Goal: Task Accomplishment & Management: Manage account settings

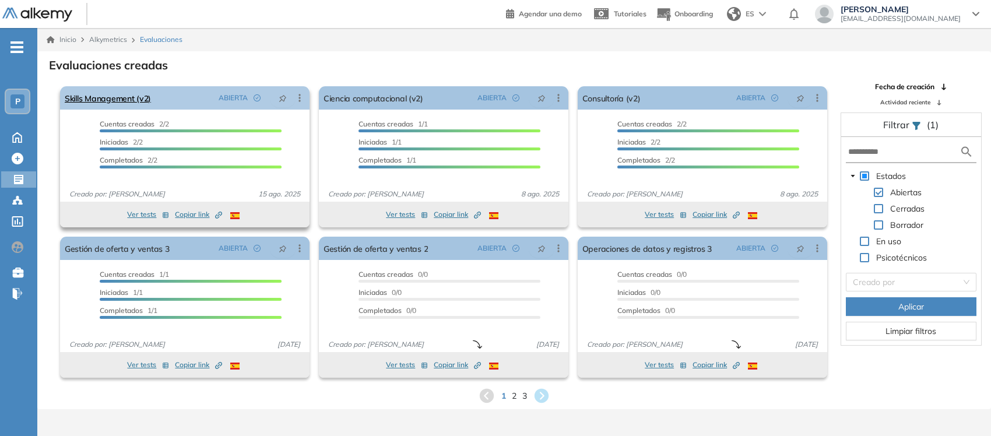
click at [298, 102] on icon at bounding box center [300, 98] width 12 height 12
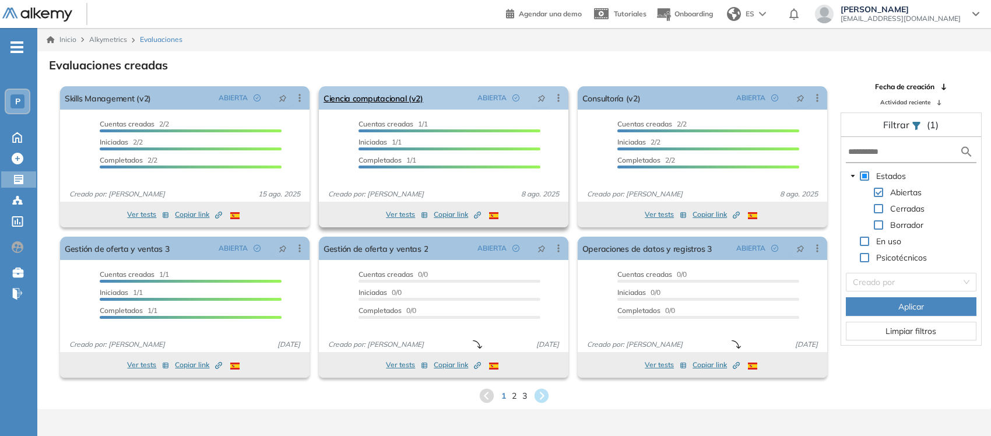
click at [558, 100] on icon at bounding box center [559, 98] width 2 height 8
click at [878, 207] on span at bounding box center [878, 208] width 9 height 9
click at [882, 222] on span at bounding box center [878, 224] width 9 height 9
click at [866, 239] on span at bounding box center [864, 241] width 9 height 9
click at [867, 258] on span at bounding box center [864, 257] width 9 height 9
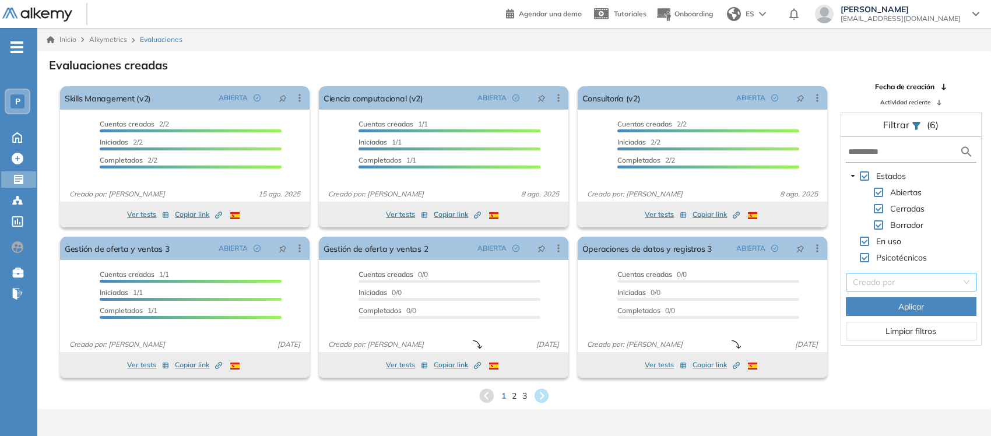
click at [905, 283] on input "search" at bounding box center [907, 282] width 108 height 17
click at [912, 388] on div "1 2 3" at bounding box center [514, 395] width 935 height 17
click at [911, 301] on span "Aplicar" at bounding box center [912, 306] width 26 height 13
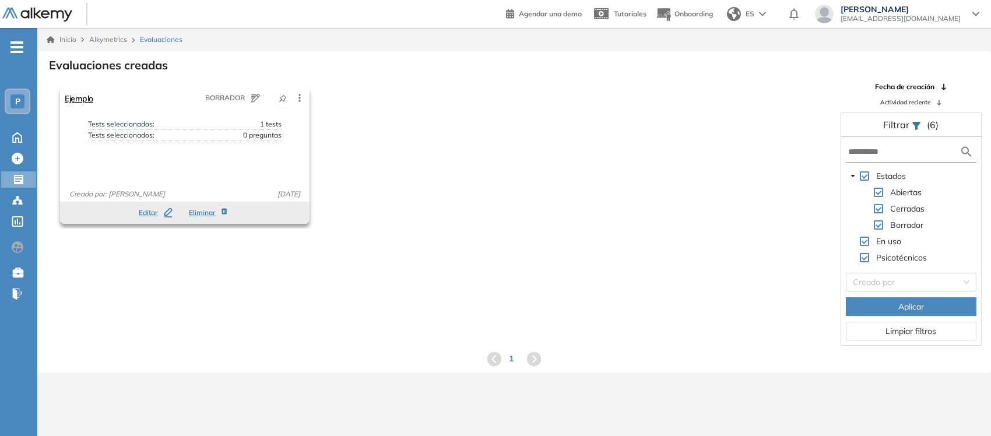
click at [127, 105] on div "Ejemplo BORRADOR Editar Los siguientes tests ya no están disponibles o tienen u…" at bounding box center [185, 97] width 250 height 23
click at [85, 98] on link "Ejemplo" at bounding box center [79, 97] width 29 height 23
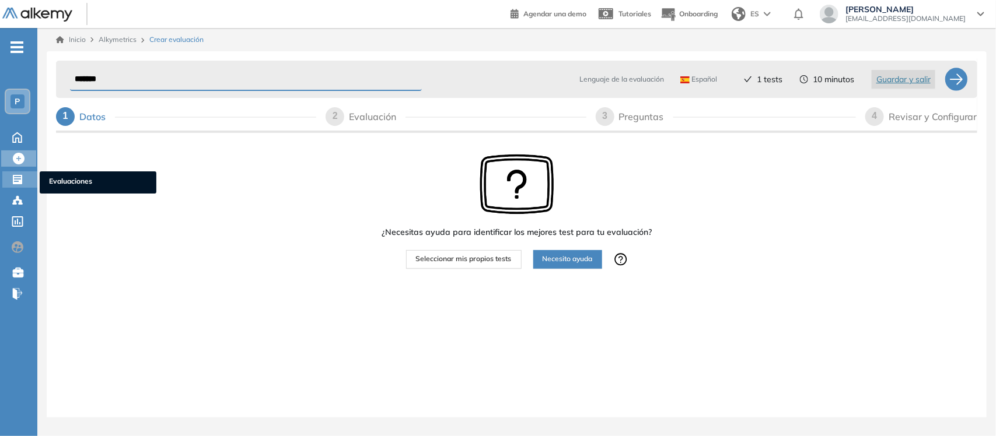
click at [73, 176] on span "Evaluaciones" at bounding box center [98, 182] width 98 height 13
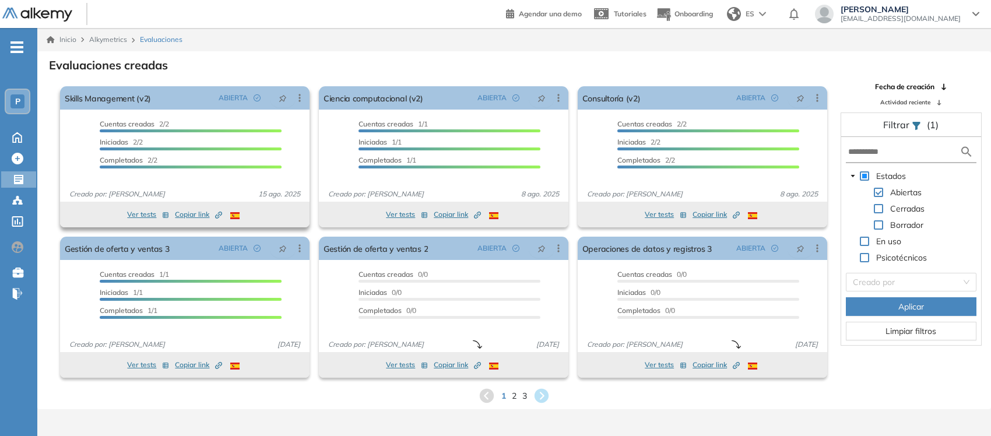
click at [146, 215] on button "Ver tests" at bounding box center [148, 215] width 42 height 14
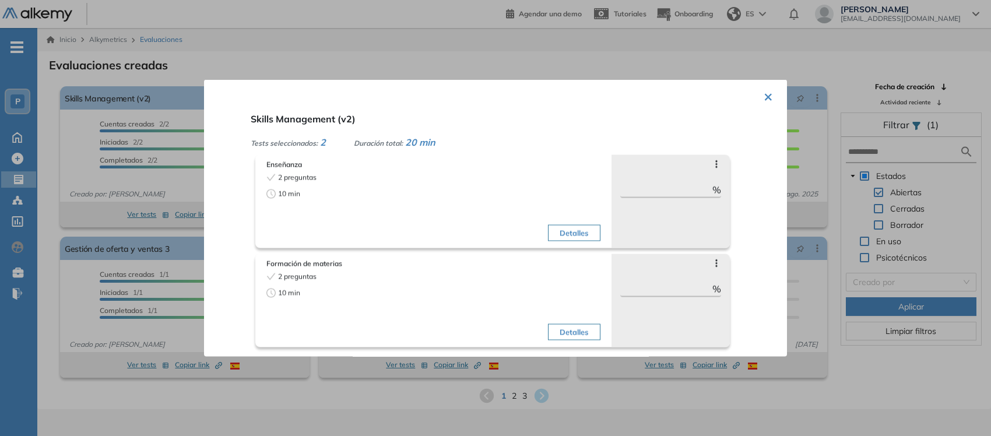
click at [766, 94] on button "×" at bounding box center [768, 96] width 9 height 23
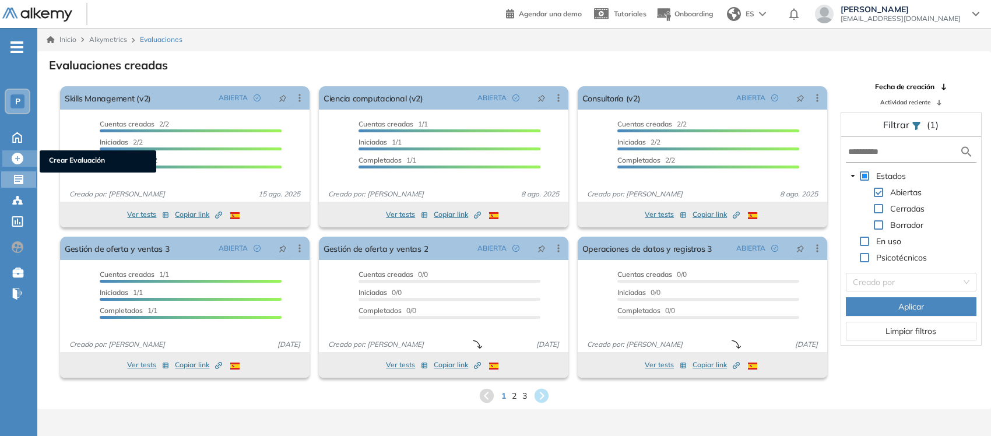
click at [89, 155] on span "Crear Evaluación" at bounding box center [98, 161] width 98 height 13
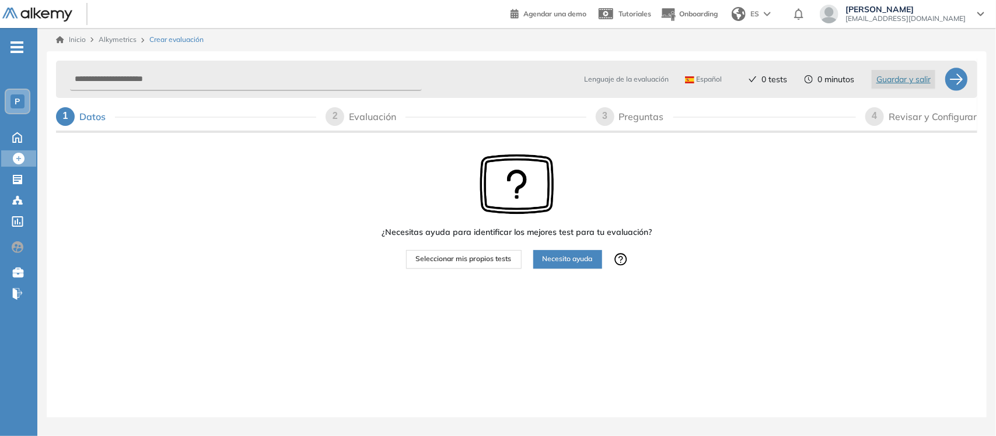
click at [480, 257] on span "Seleccionar mis propios tests" at bounding box center [464, 259] width 96 height 11
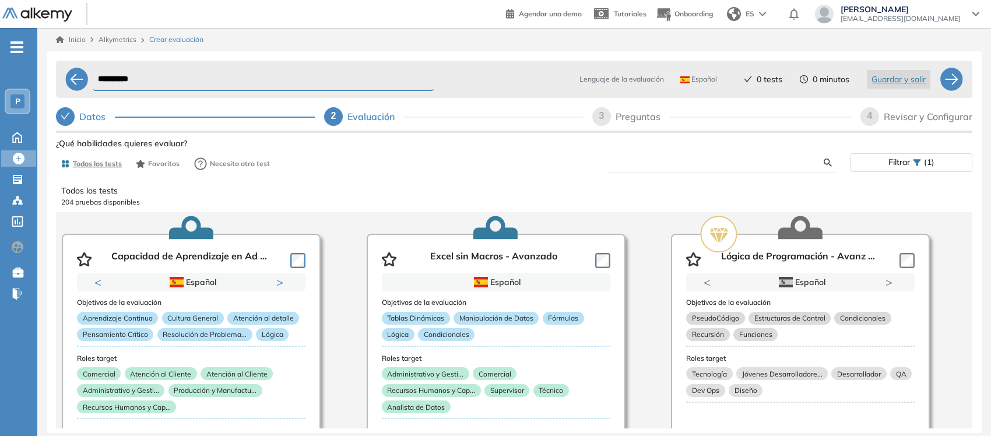
click at [717, 158] on input "text" at bounding box center [721, 162] width 206 height 10
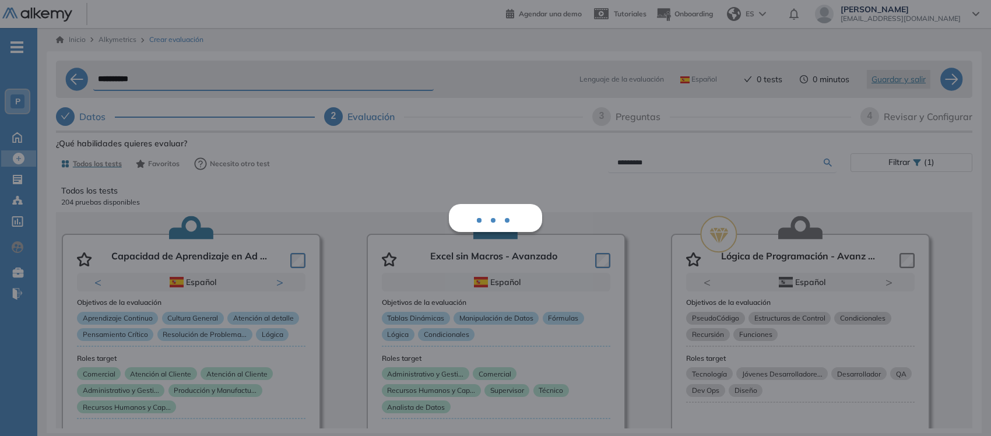
click at [831, 167] on div "Ver preguntas de muestra Demo Experiencia Starter Validado undefined minutos Pr…" at bounding box center [514, 321] width 917 height 373
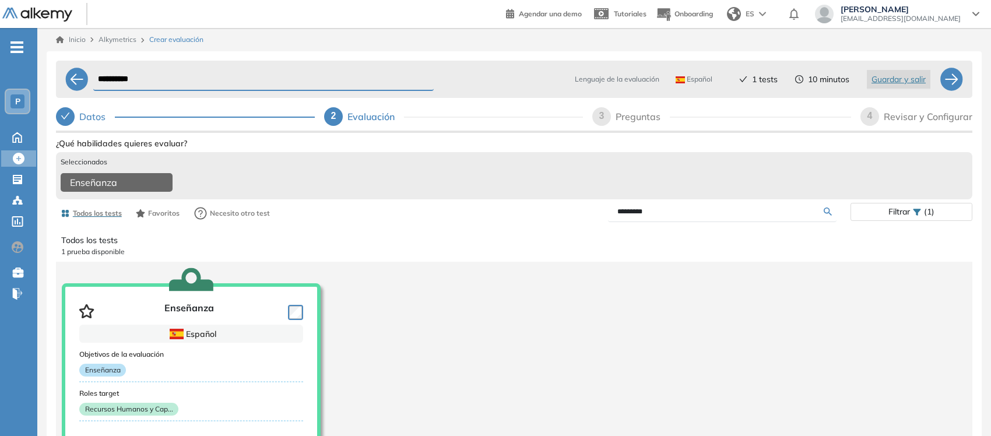
drag, startPoint x: 678, startPoint y: 222, endPoint x: 515, endPoint y: 202, distance: 164.5
click at [520, 203] on div "Ver preguntas de muestra Demo Experiencia Starter Validado undefined minutos Pr…" at bounding box center [514, 346] width 917 height 422
click at [661, 215] on input "*********" at bounding box center [721, 211] width 206 height 10
drag, startPoint x: 661, startPoint y: 215, endPoint x: 550, endPoint y: 207, distance: 111.1
click at [550, 207] on div "*********" at bounding box center [682, 212] width 337 height 20
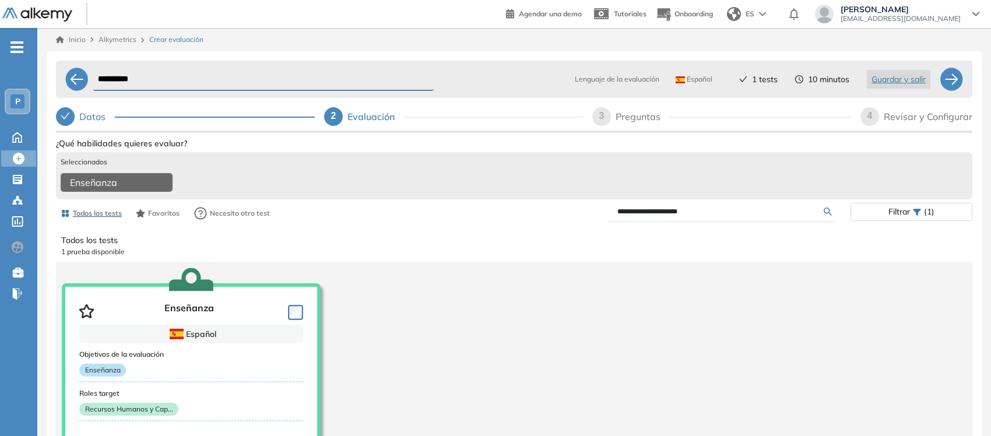
type input "**********"
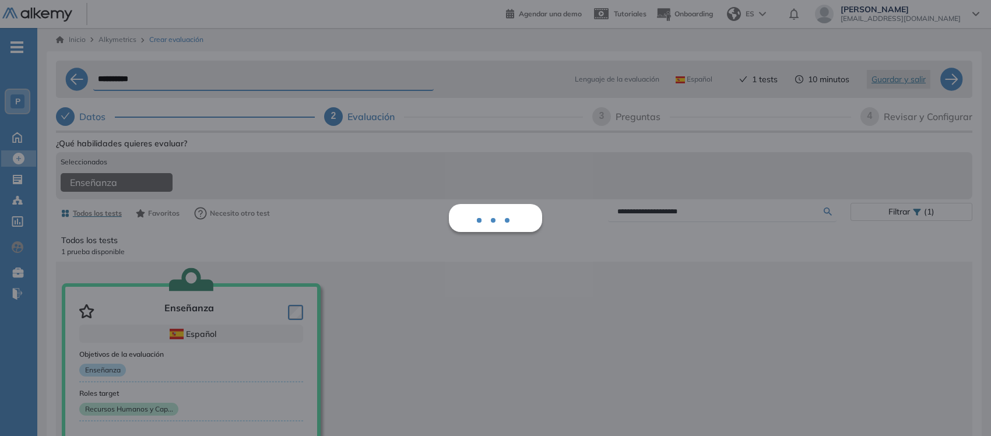
click at [826, 215] on div "**********" at bounding box center [514, 346] width 917 height 422
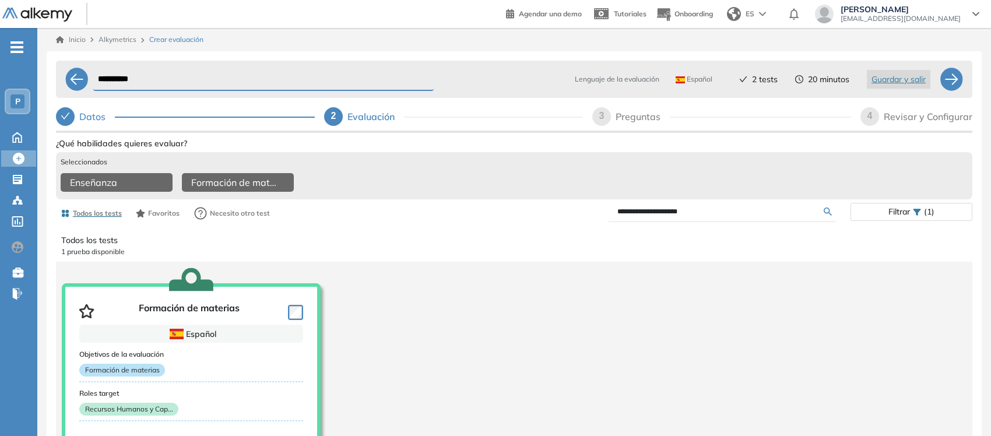
drag, startPoint x: 159, startPoint y: 80, endPoint x: 29, endPoint y: 77, distance: 130.1
click at [29, 77] on div "**********" at bounding box center [495, 241] width 991 height 483
click at [182, 76] on input "**********" at bounding box center [263, 79] width 341 height 23
drag, startPoint x: 182, startPoint y: 77, endPoint x: 30, endPoint y: 47, distance: 155.1
click at [30, 47] on div "**********" at bounding box center [495, 241] width 991 height 483
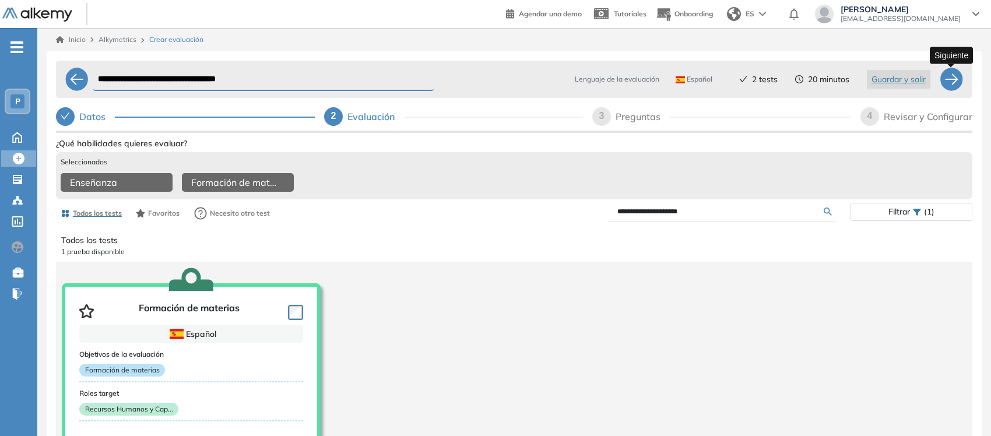
type input "**********"
click at [956, 82] on div at bounding box center [951, 79] width 23 height 23
select select "*****"
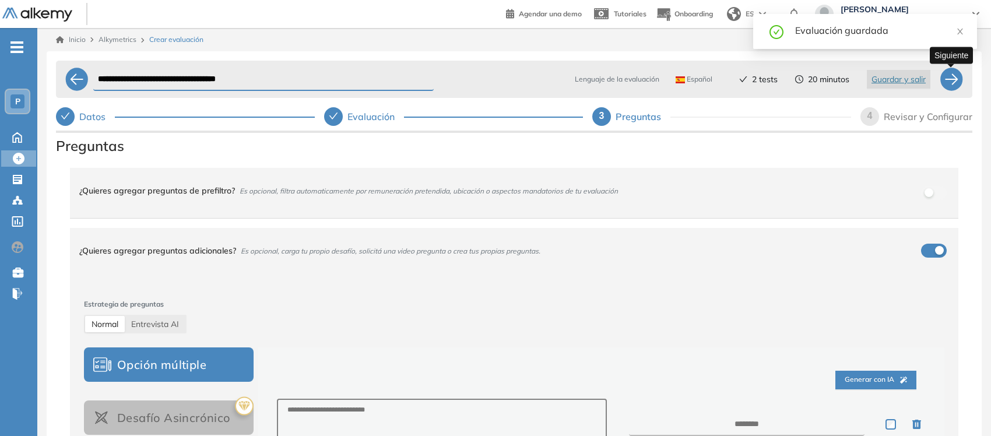
click at [955, 80] on div at bounding box center [951, 79] width 23 height 23
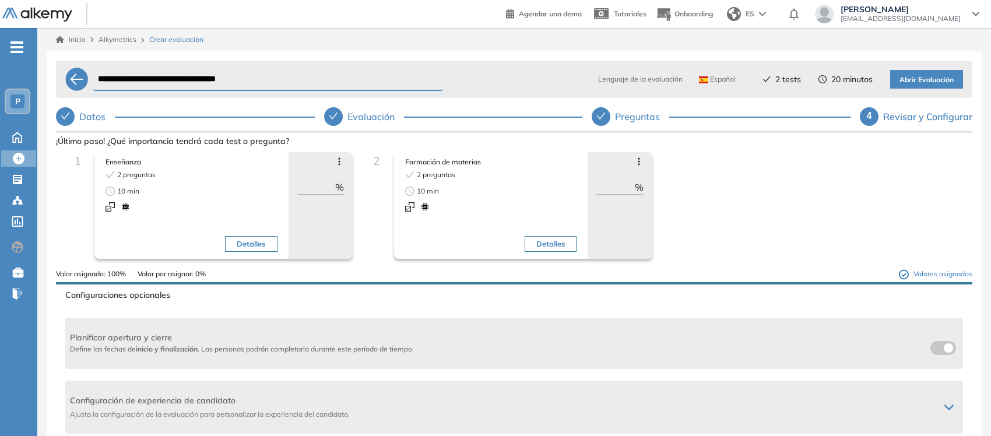
scroll to position [76, 0]
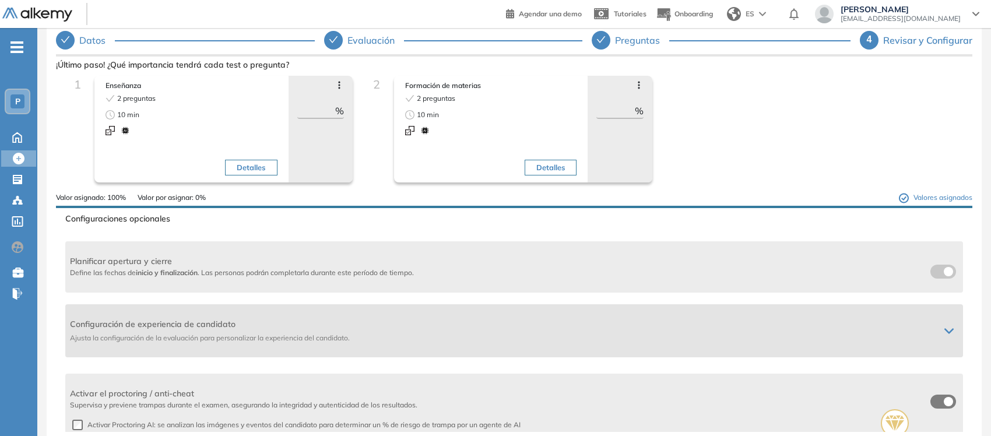
click at [946, 332] on icon at bounding box center [949, 331] width 9 height 9
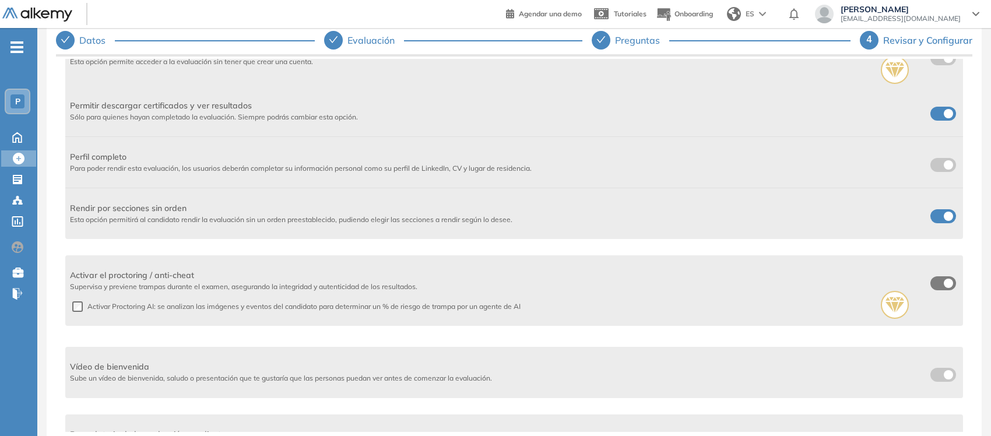
scroll to position [365, 0]
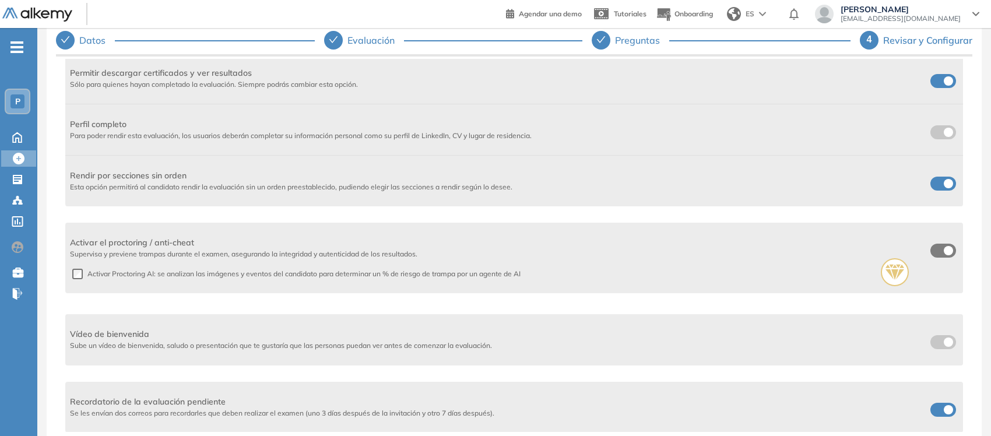
click at [940, 411] on span at bounding box center [935, 407] width 9 height 9
drag, startPoint x: 975, startPoint y: 324, endPoint x: 980, endPoint y: 250, distance: 74.8
click at [980, 250] on div "**********" at bounding box center [514, 217] width 935 height 485
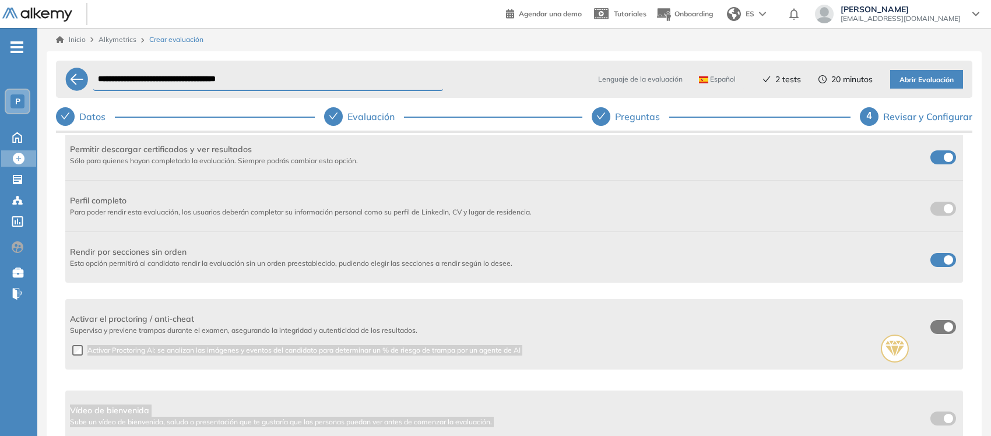
click at [923, 82] on span "Abrir Evaluación" at bounding box center [927, 80] width 54 height 11
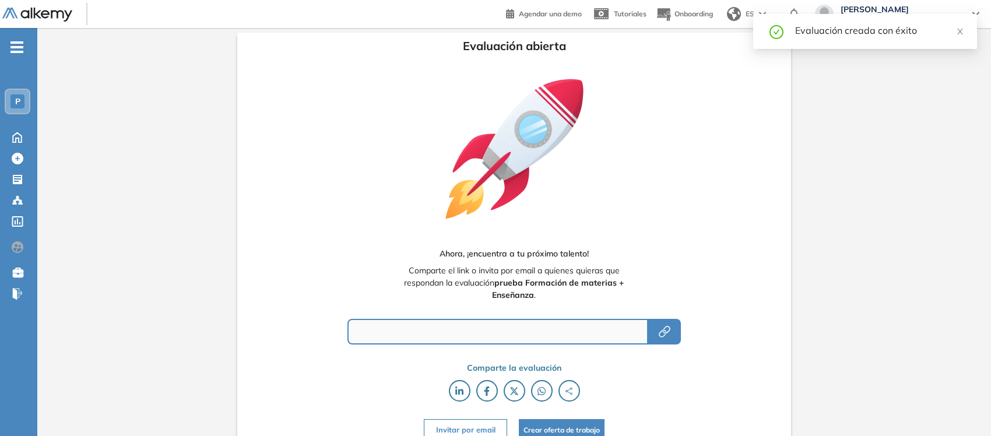
type input "**********"
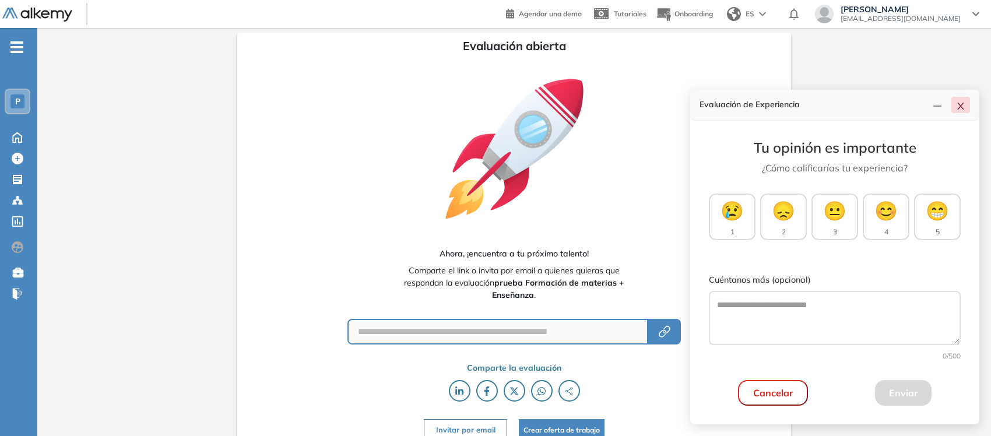
click at [958, 107] on icon "close" at bounding box center [960, 105] width 9 height 9
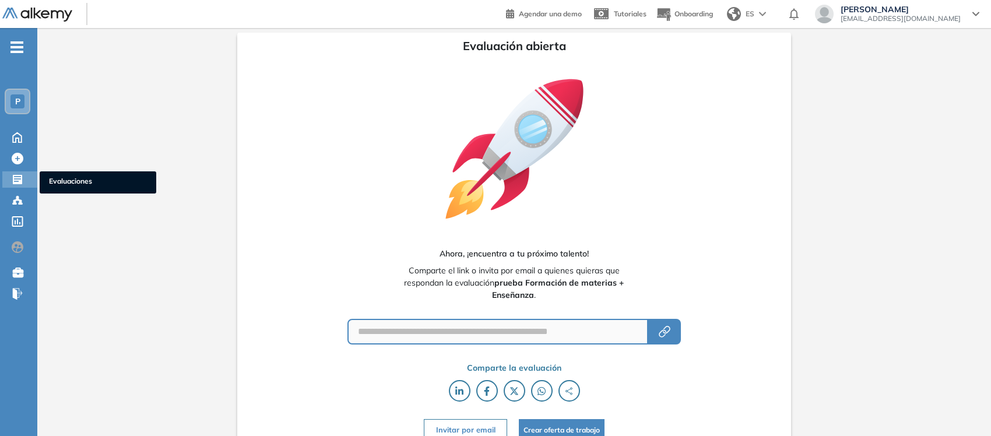
click at [62, 178] on span "Evaluaciones" at bounding box center [98, 182] width 98 height 13
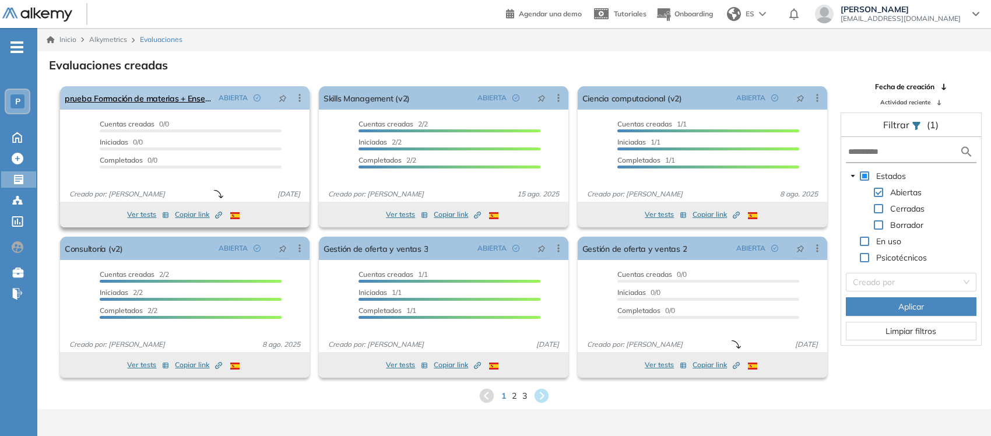
click at [299, 97] on icon at bounding box center [300, 98] width 12 height 12
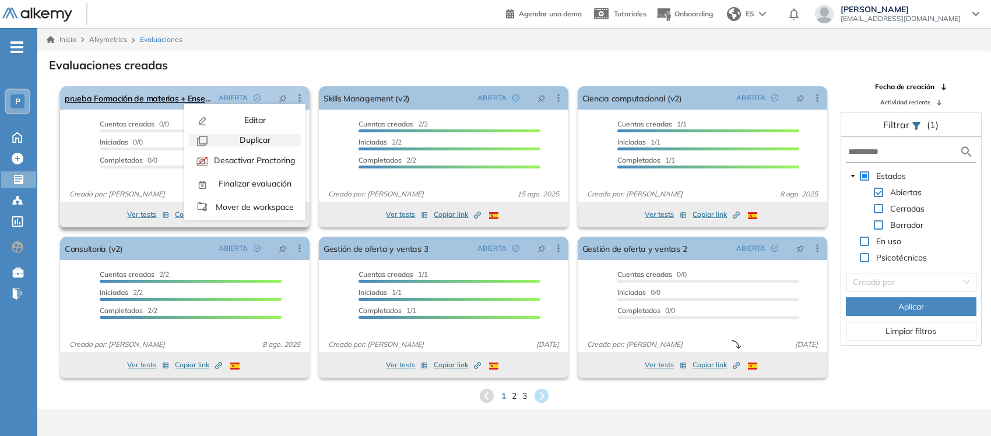
click at [248, 137] on span "Duplicar" at bounding box center [253, 140] width 33 height 10
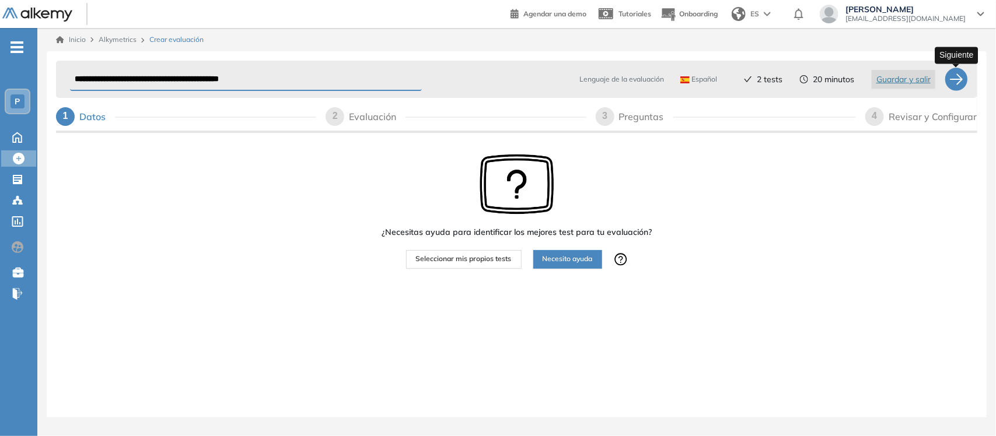
click at [961, 80] on div at bounding box center [955, 79] width 23 height 23
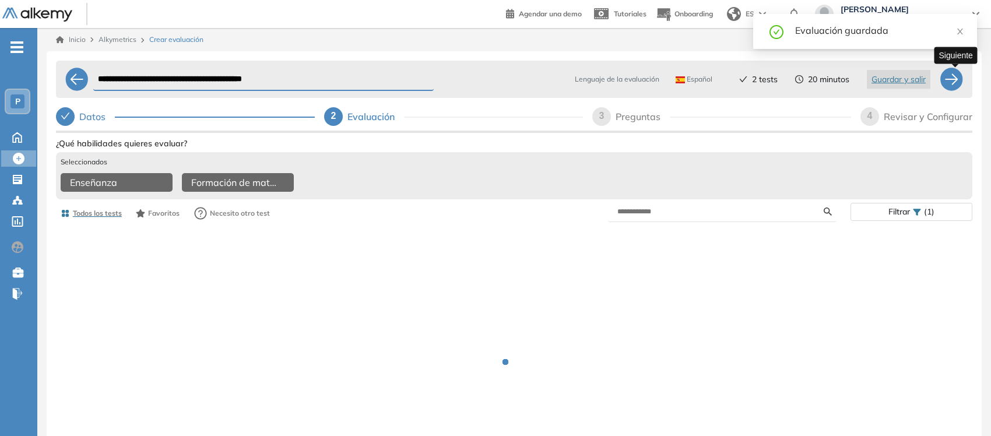
click at [961, 80] on div at bounding box center [951, 79] width 23 height 23
select select "*****"
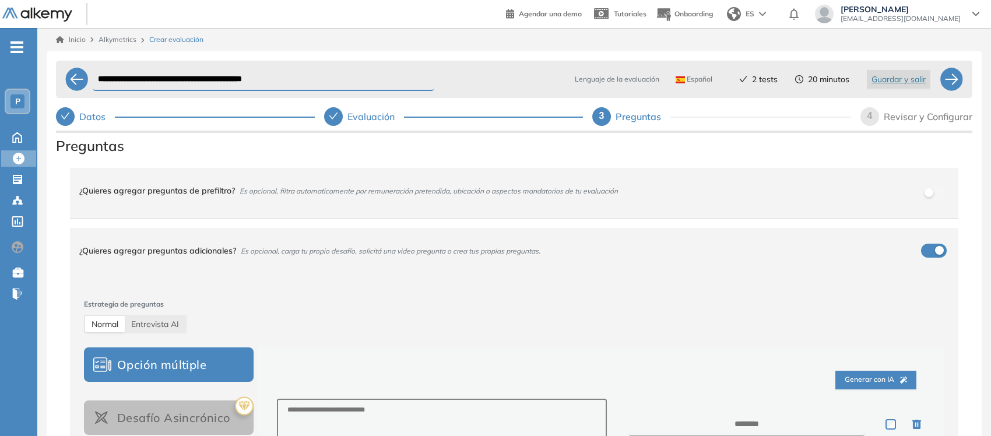
drag, startPoint x: 140, startPoint y: 79, endPoint x: 0, endPoint y: 68, distance: 140.5
click at [0, 68] on div "**********" at bounding box center [495, 256] width 991 height 513
type input "**********"
click at [947, 79] on div at bounding box center [951, 79] width 23 height 23
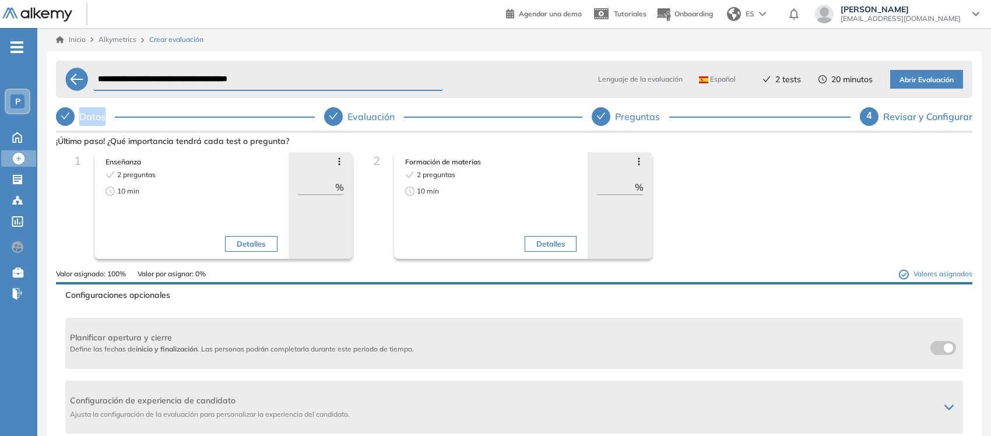
click at [949, 75] on span "Abrir Evaluación" at bounding box center [927, 80] width 54 height 11
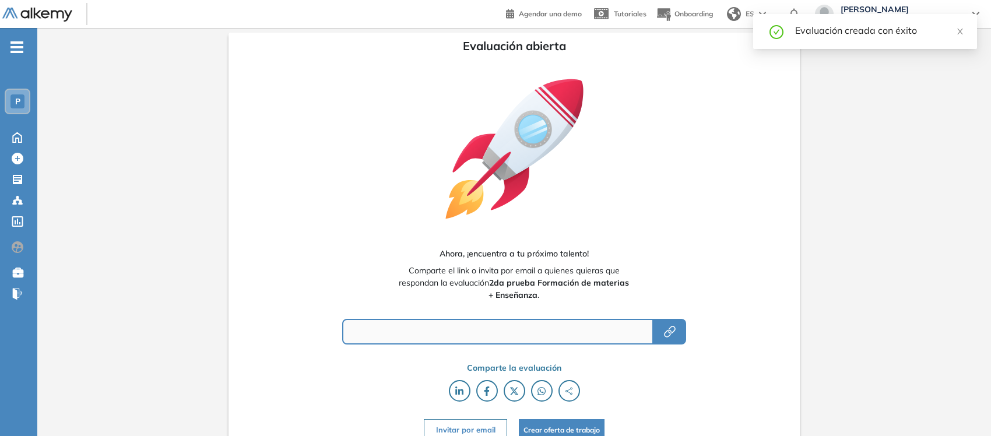
type input "**********"
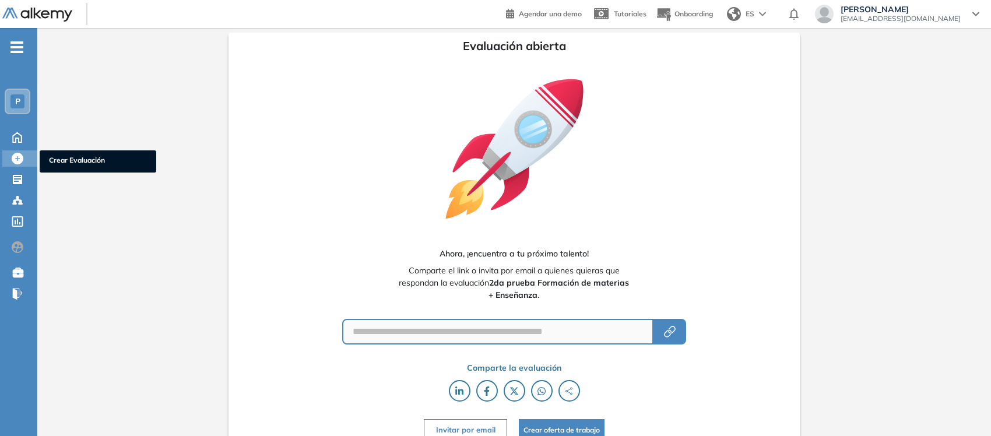
click at [12, 158] on icon at bounding box center [18, 159] width 12 height 12
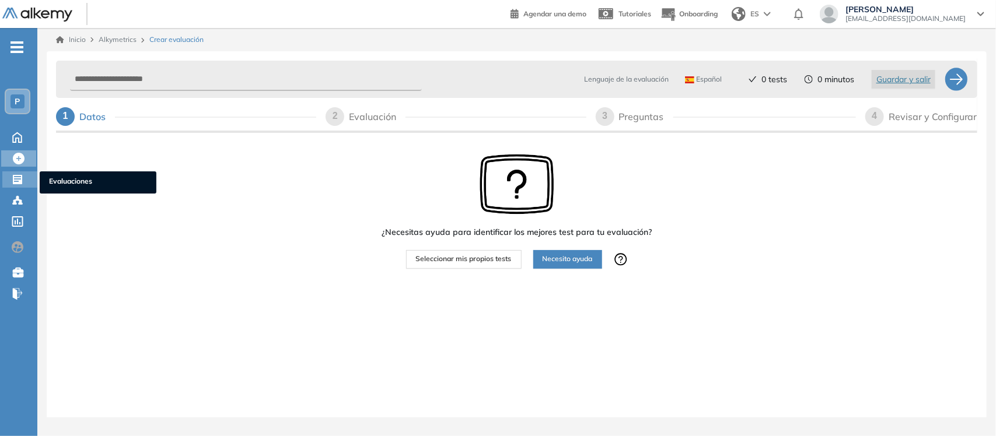
click at [85, 178] on span "Evaluaciones" at bounding box center [98, 182] width 98 height 13
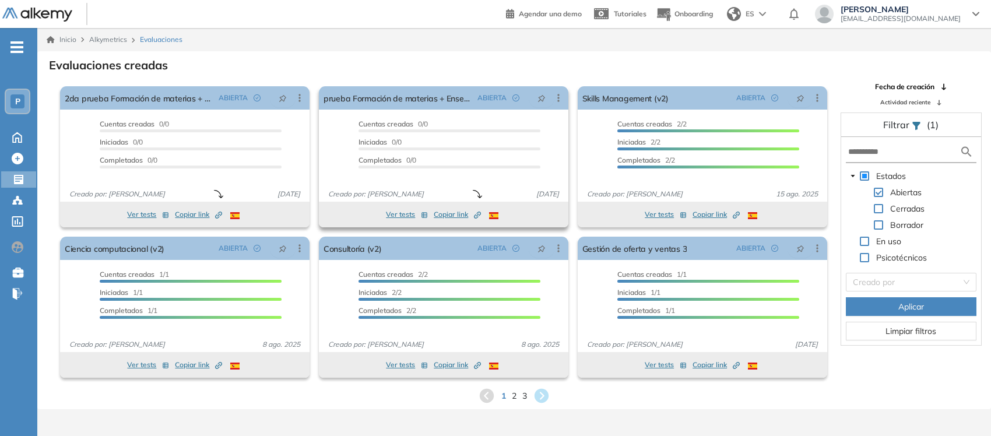
click at [448, 212] on span "Copiar link Created by potrace 1.16, written by [PERSON_NAME] [DATE]-[DATE]" at bounding box center [457, 214] width 47 height 10
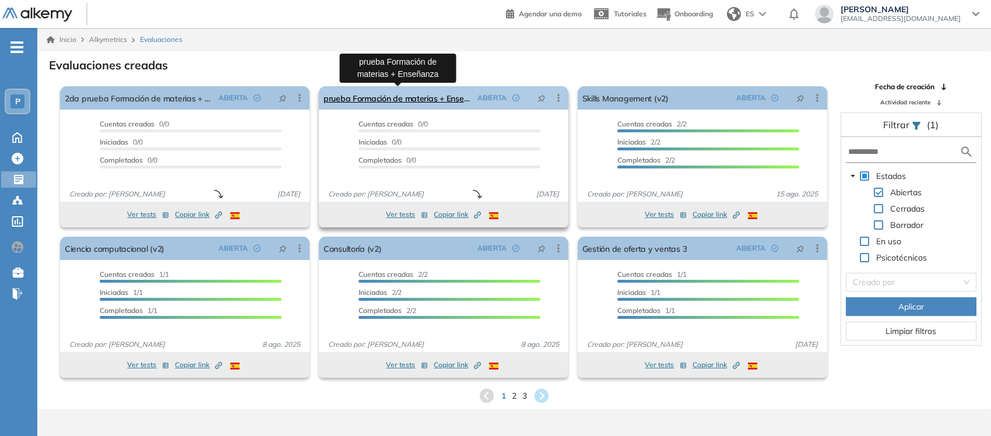
click at [390, 98] on link "prueba Formación de materias + Enseñanza" at bounding box center [398, 97] width 149 height 23
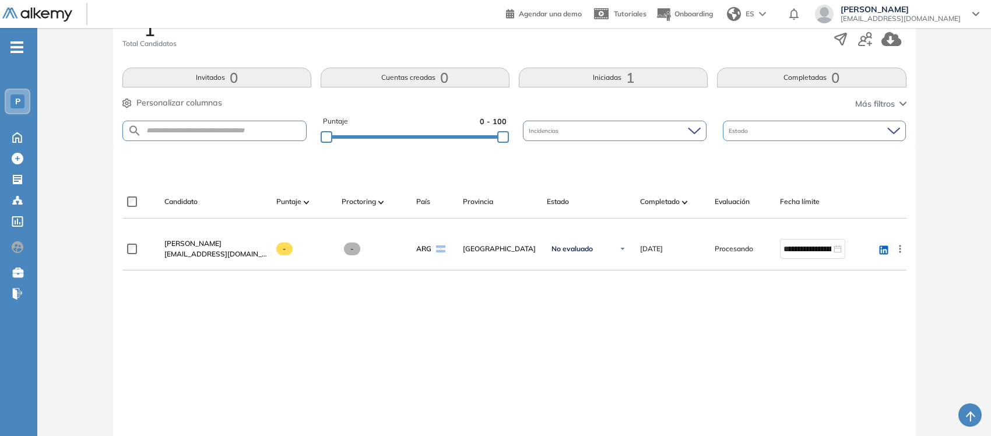
scroll to position [244, 0]
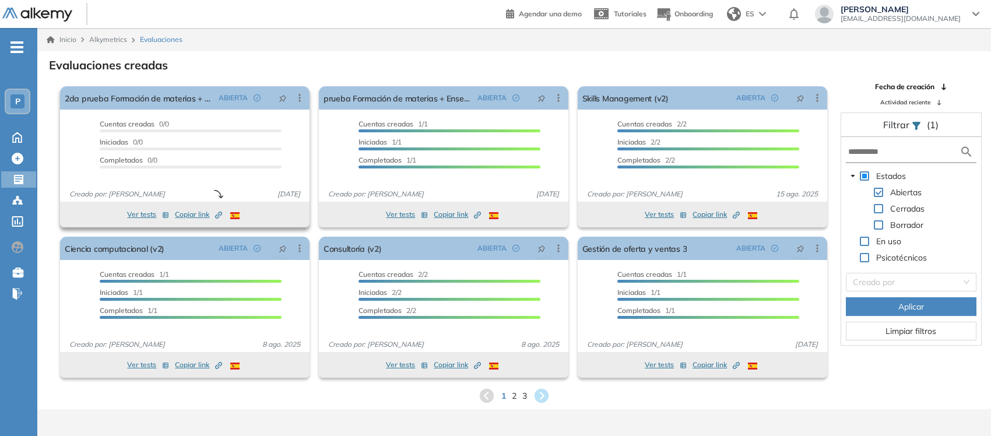
click at [187, 213] on span "Copiar link Created by potrace 1.16, written by [PERSON_NAME] [DATE]-[DATE]" at bounding box center [198, 214] width 47 height 10
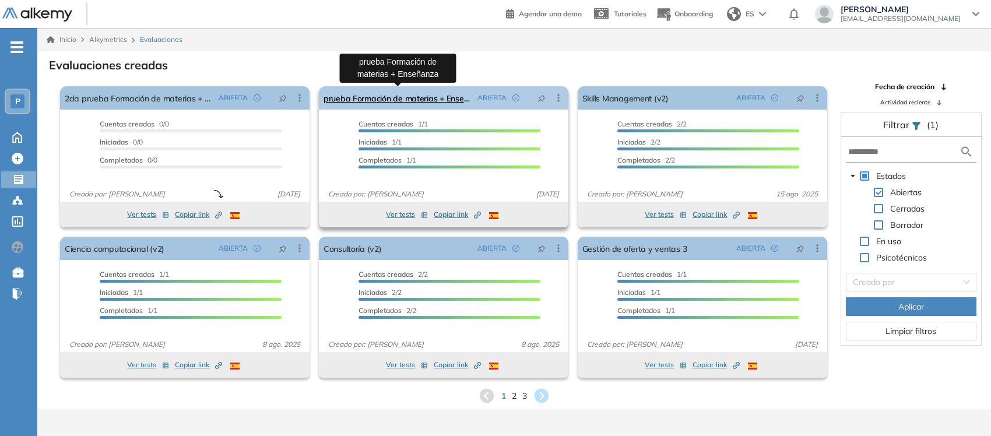
click at [374, 100] on link "prueba Formación de materias + Enseñanza" at bounding box center [398, 97] width 149 height 23
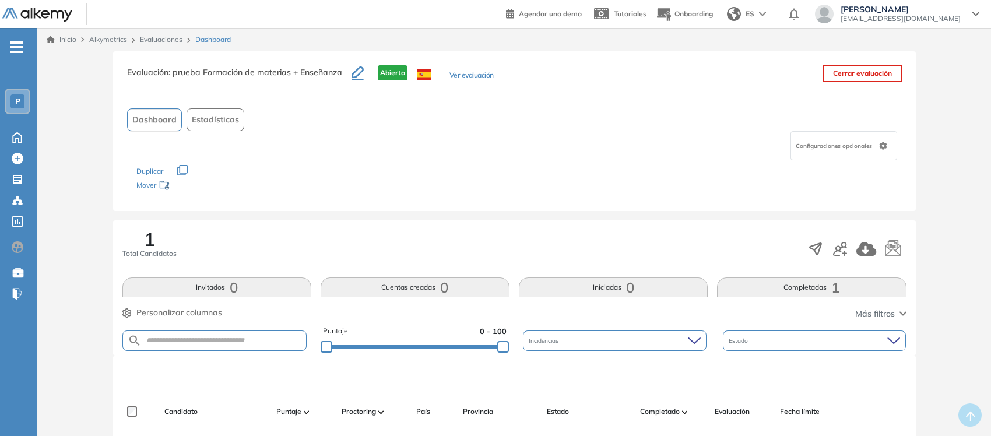
scroll to position [114, 0]
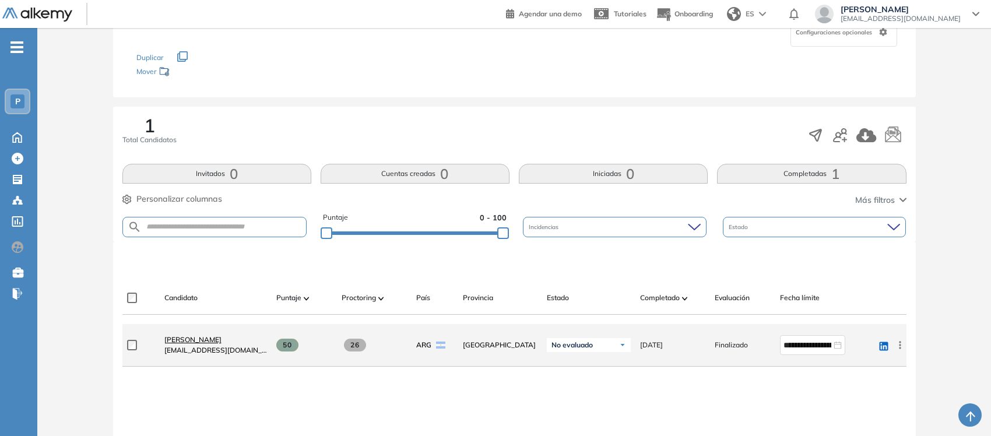
click at [197, 338] on span "[PERSON_NAME]" at bounding box center [192, 339] width 57 height 9
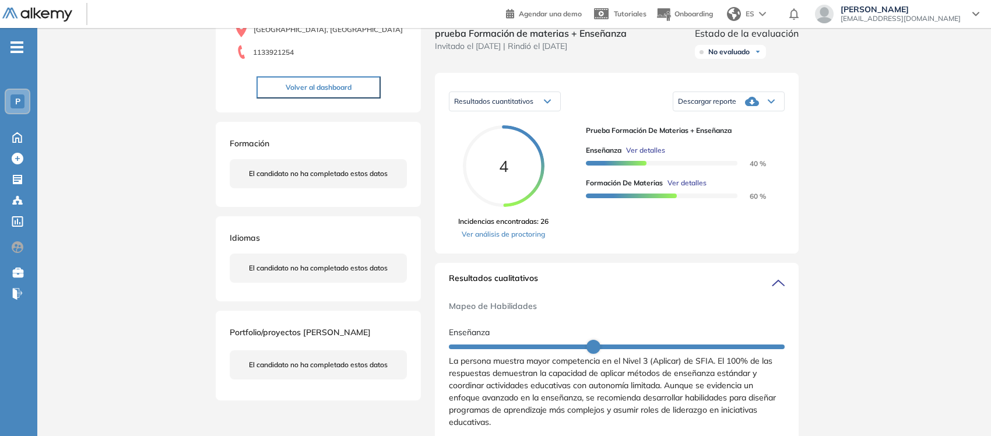
scroll to position [132, 0]
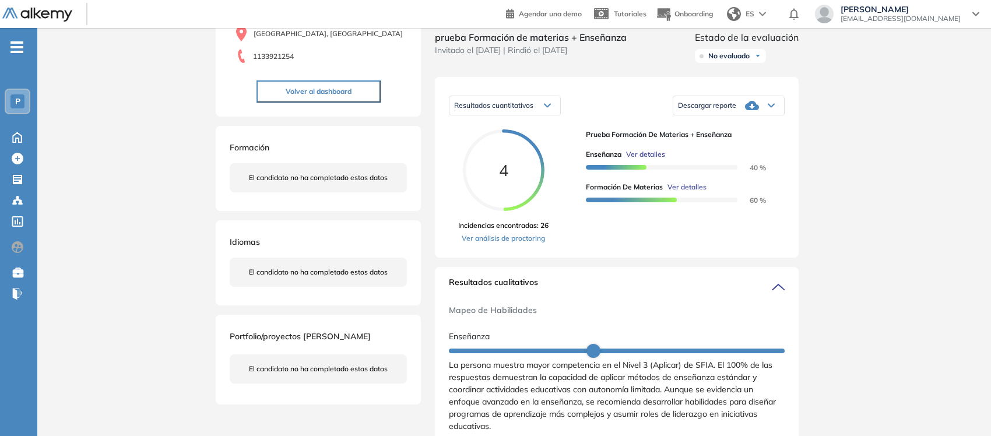
click at [714, 110] on span "Descargar reporte" at bounding box center [707, 105] width 58 height 9
click at [700, 131] on li "Descargar informe completo" at bounding box center [722, 126] width 86 height 12
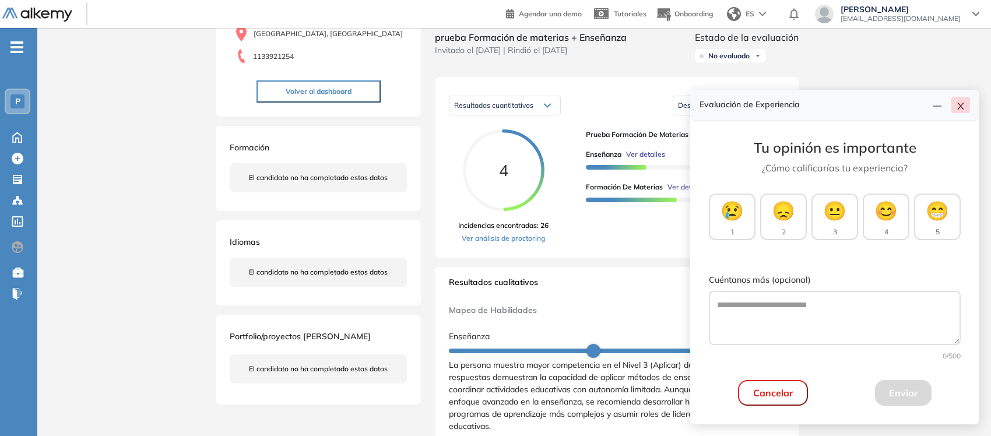
click at [961, 102] on button "button" at bounding box center [961, 105] width 19 height 16
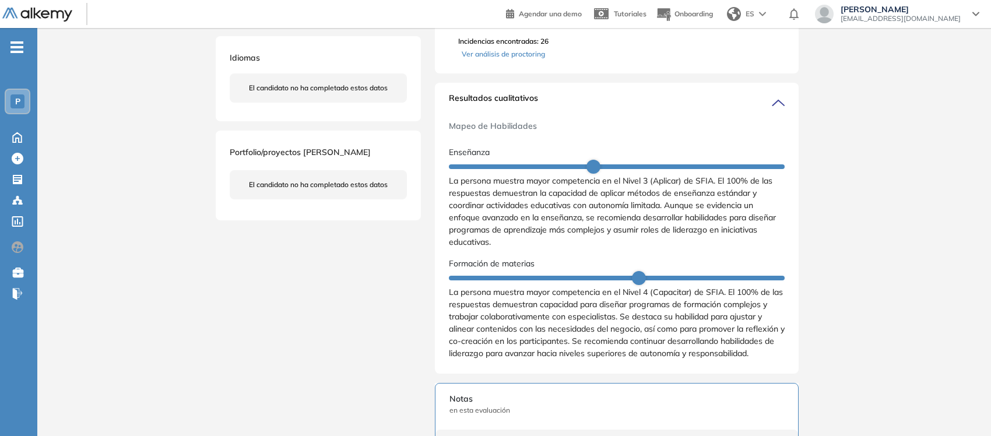
scroll to position [337, 0]
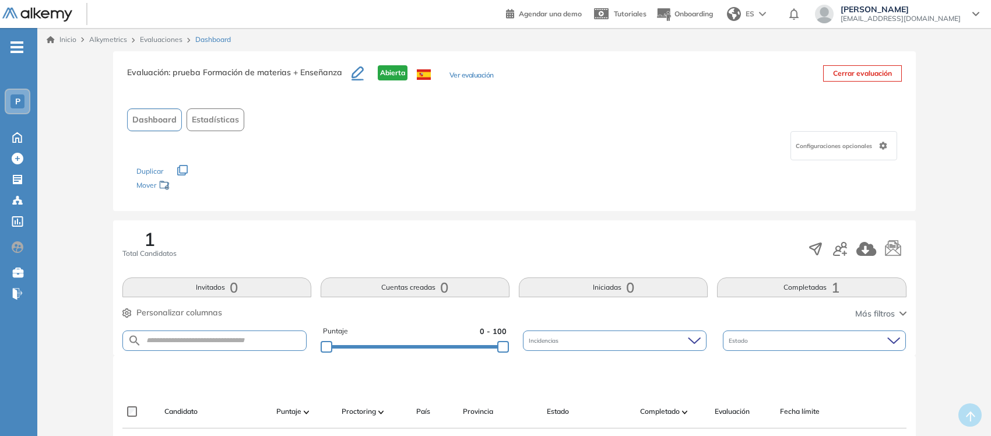
click at [158, 40] on link "Evaluaciones" at bounding box center [161, 39] width 43 height 9
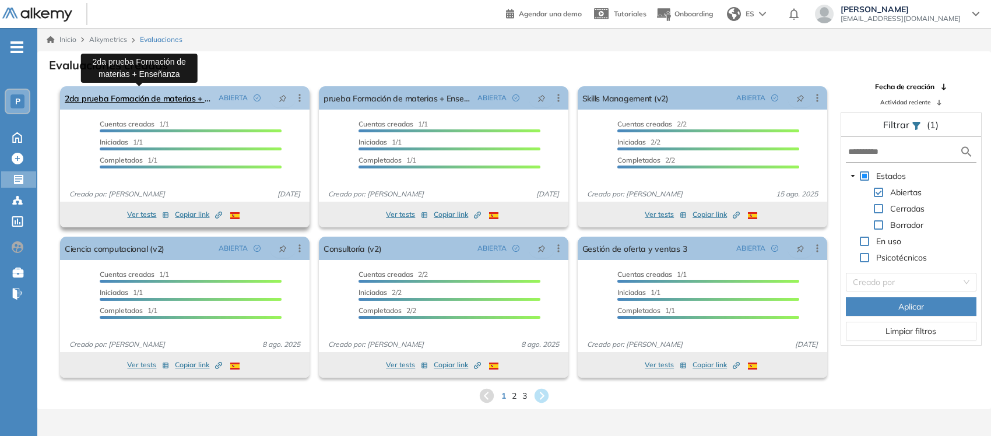
click at [122, 92] on link "2da prueba Formación de materias + Enseñanza" at bounding box center [139, 97] width 149 height 23
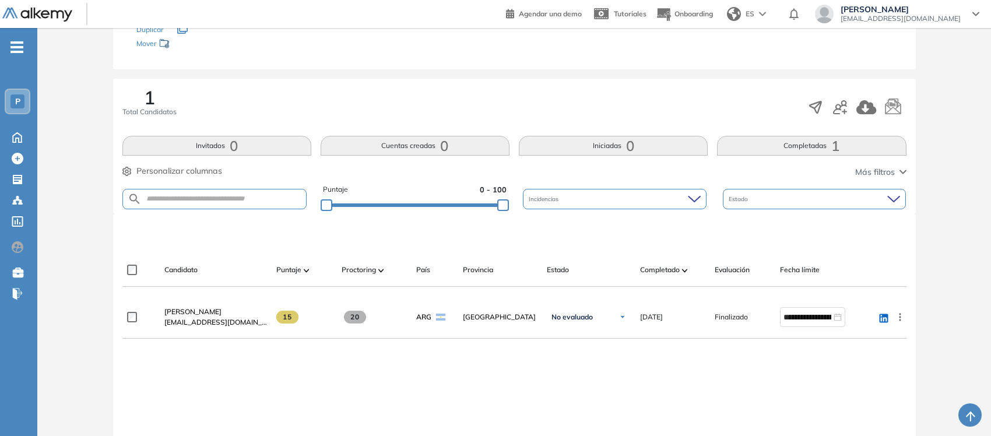
scroll to position [160, 0]
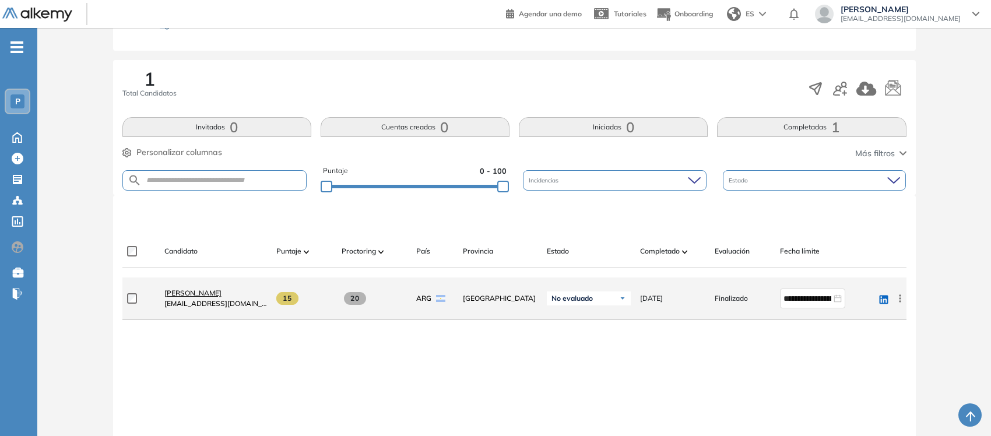
click at [194, 292] on span "[PERSON_NAME]" at bounding box center [192, 293] width 57 height 9
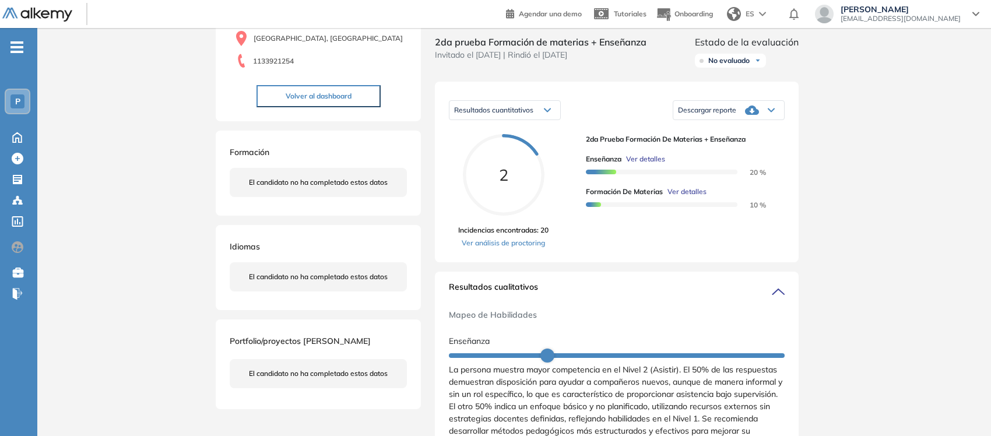
scroll to position [115, 0]
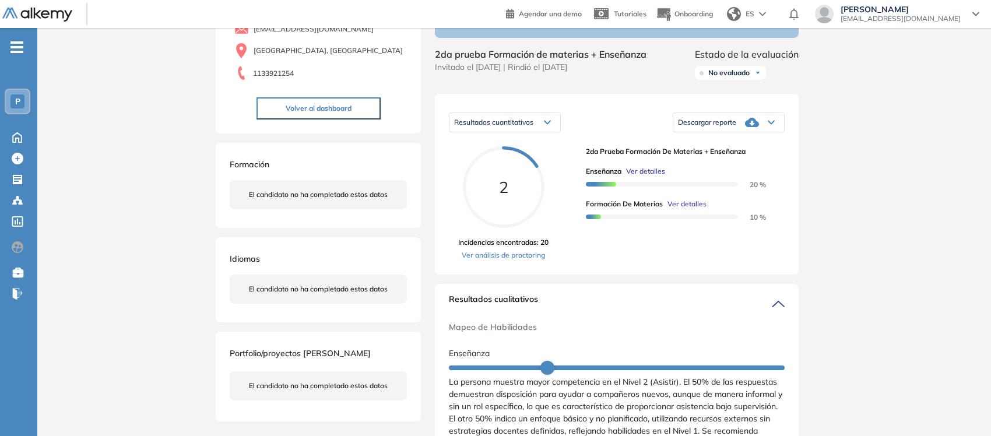
click at [703, 127] on span "Descargar reporte" at bounding box center [707, 122] width 58 height 9
click at [706, 148] on li "Descargar informe completo" at bounding box center [722, 142] width 86 height 12
